Goal: Information Seeking & Learning: Check status

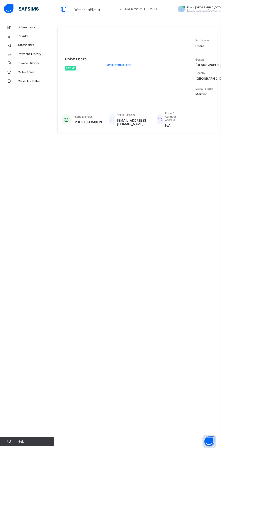
click at [36, 42] on span "Results" at bounding box center [42, 42] width 42 height 4
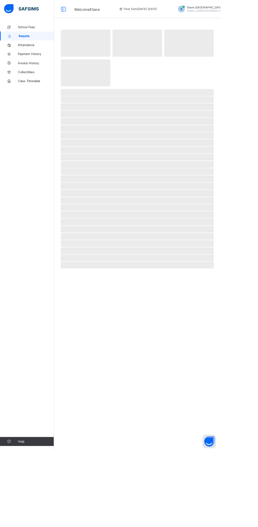
click at [35, 41] on span "Results" at bounding box center [42, 42] width 41 height 4
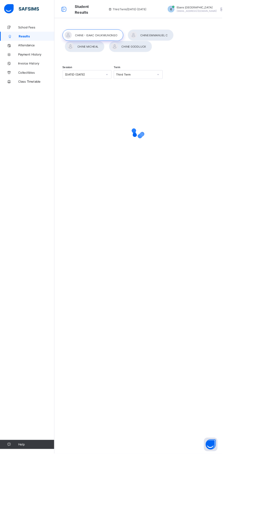
click at [177, 41] on div at bounding box center [174, 40] width 53 height 13
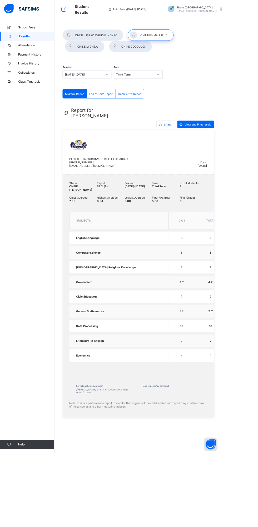
click at [42, 441] on div "School Fees Results Attendance Payment History Invoice History Collectibles Cla…" at bounding box center [31, 274] width 63 height 506
click at [118, 107] on span "End of Term Report" at bounding box center [118, 109] width 28 height 4
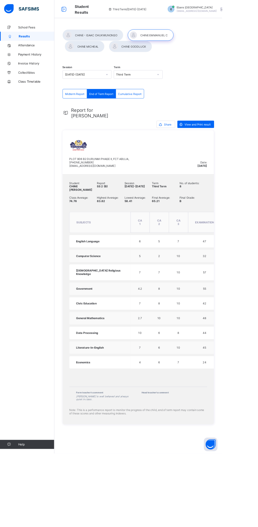
click at [224, 147] on div "View and Print result" at bounding box center [227, 144] width 43 height 8
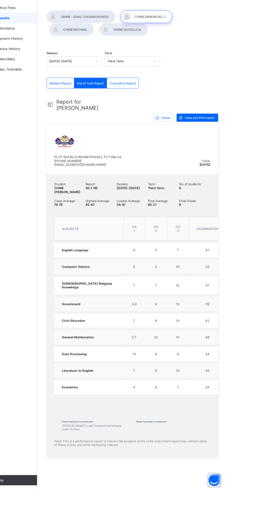
click at [159, 60] on div at bounding box center [151, 53] width 50 height 13
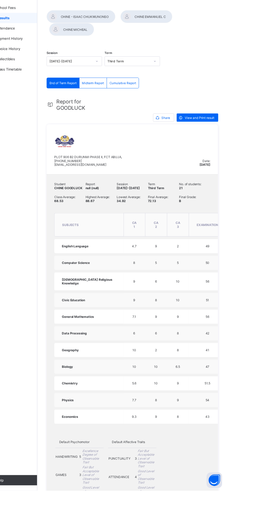
click at [120, 41] on div at bounding box center [108, 40] width 70 height 13
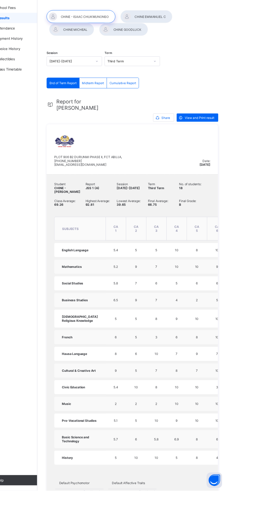
click at [179, 41] on div at bounding box center [174, 40] width 53 height 13
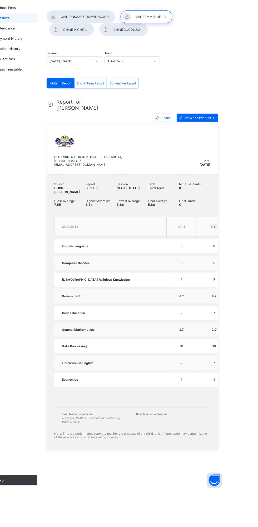
click at [227, 144] on span "View and Print result" at bounding box center [229, 145] width 30 height 4
click at [121, 111] on span "End of Term Report" at bounding box center [118, 109] width 28 height 4
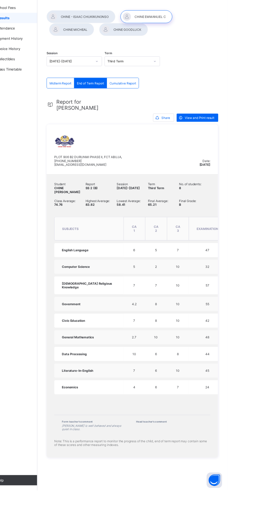
click at [238, 147] on div "View and Print result" at bounding box center [227, 144] width 43 height 8
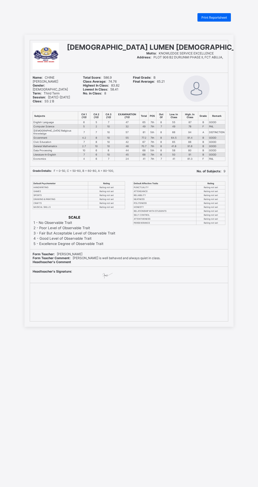
click at [193, 240] on div "Default Affective Traits Rating PUNCTUALITY Rating not set ATTENDANCE Rating no…" at bounding box center [179, 212] width 98 height 73
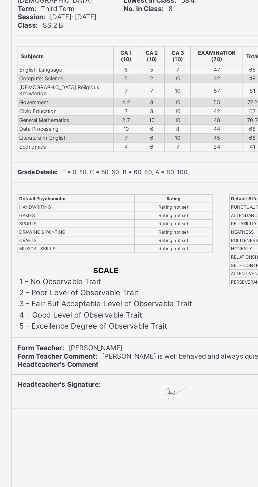
click at [95, 203] on td "Rating not set" at bounding box center [106, 203] width 37 height 4
